Goal: Navigation & Orientation: Find specific page/section

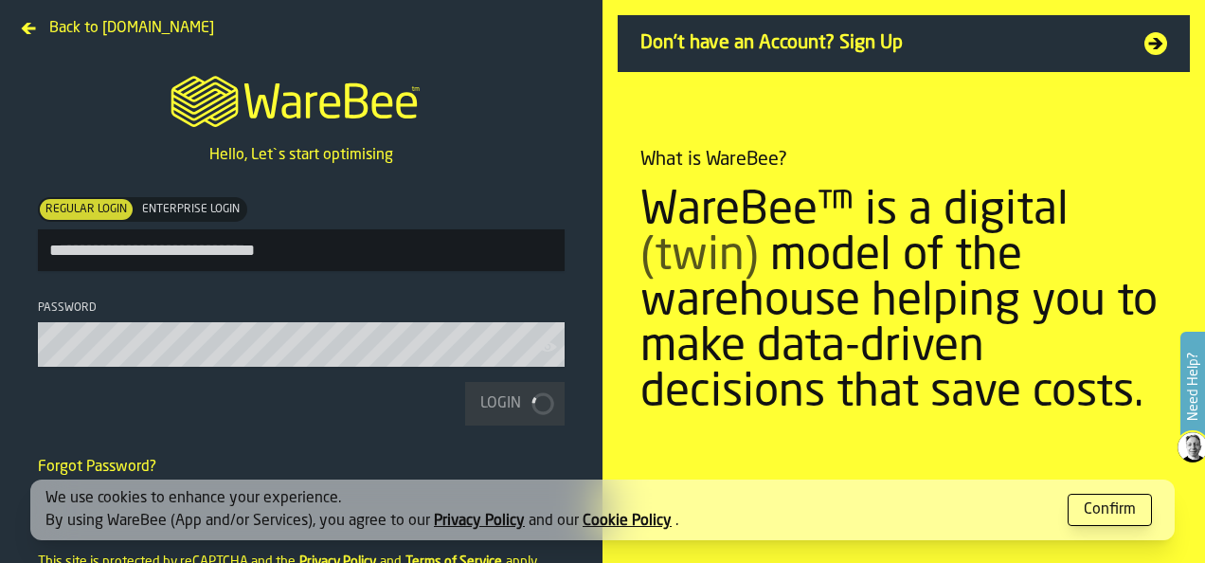
click at [1118, 509] on div "Confirm" at bounding box center [1110, 509] width 52 height 23
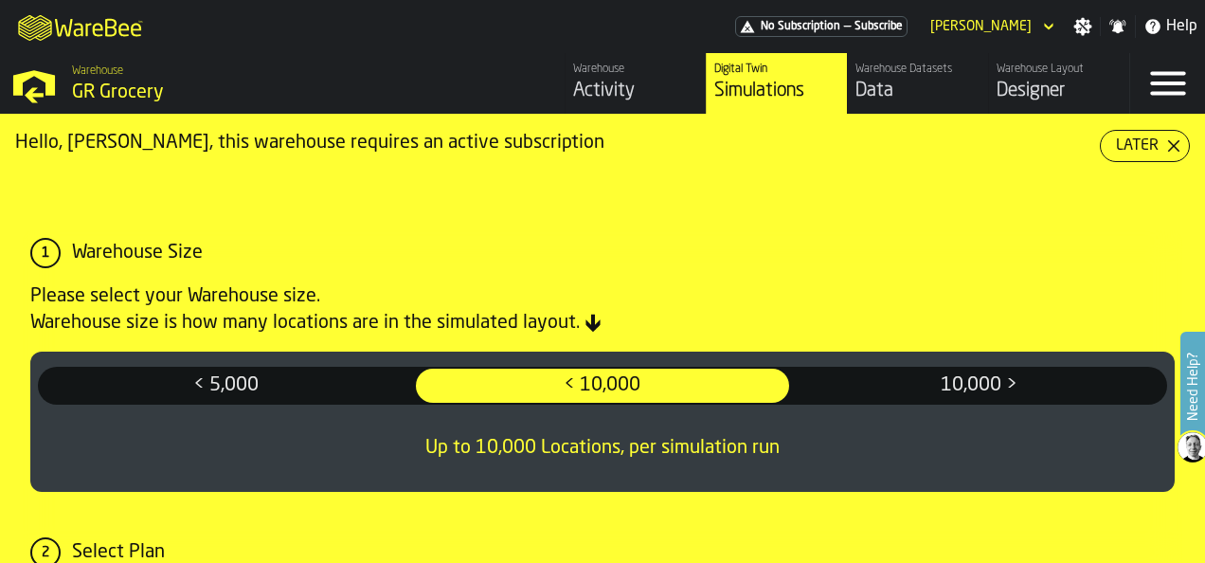
click at [593, 83] on div "Activity" at bounding box center [635, 91] width 125 height 27
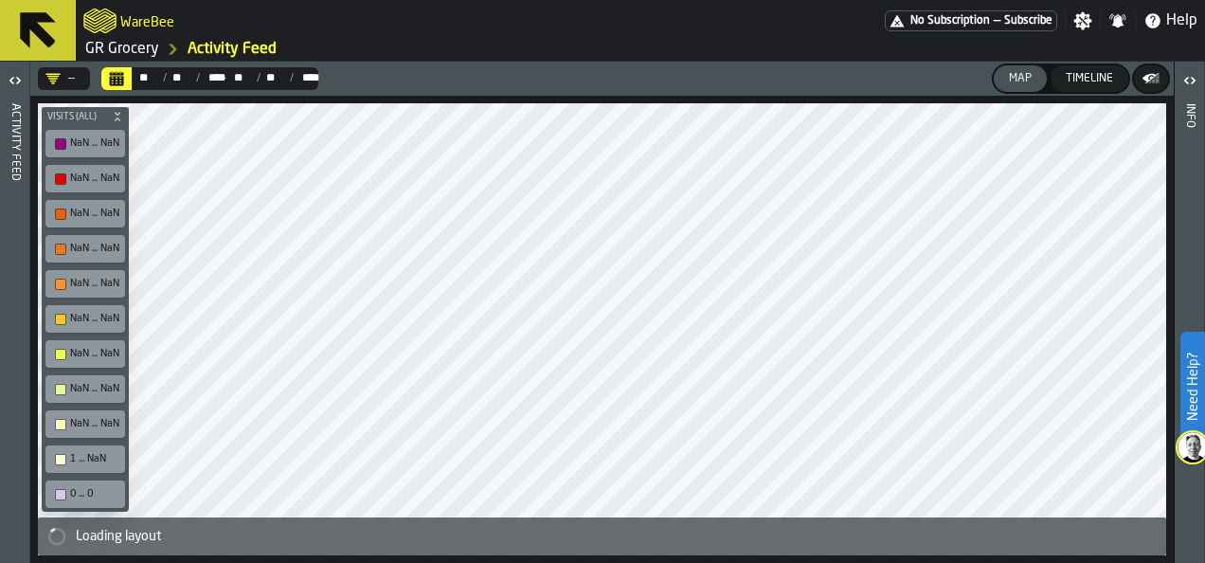
click at [107, 49] on link "GR Grocery" at bounding box center [122, 49] width 74 height 23
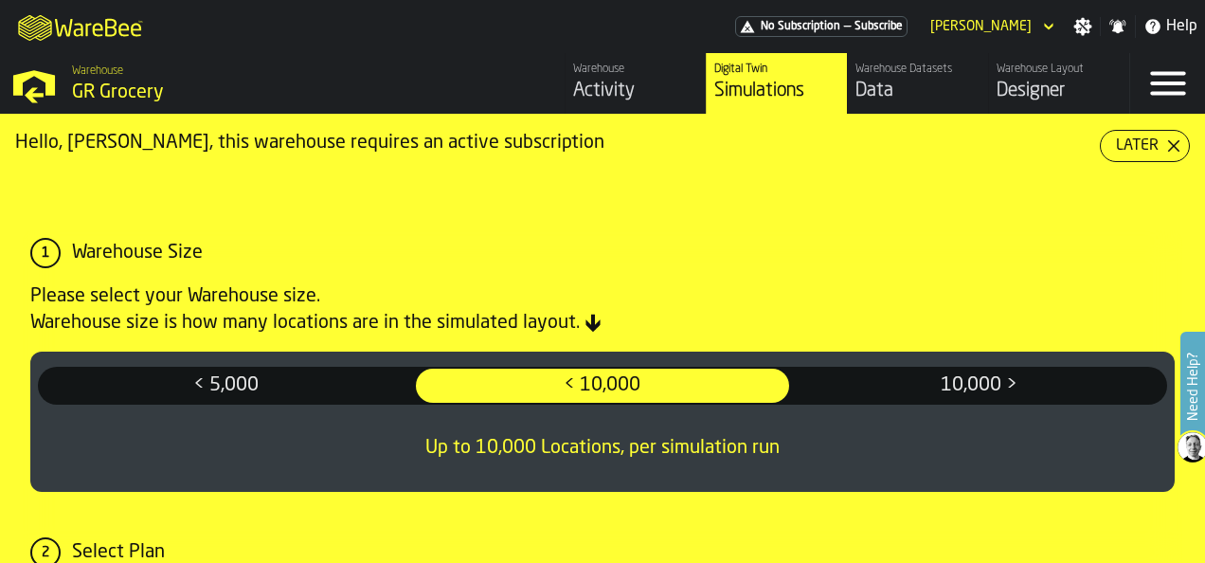
click at [1167, 142] on icon "button-Later" at bounding box center [1173, 145] width 15 height 15
